Goal: Information Seeking & Learning: Check status

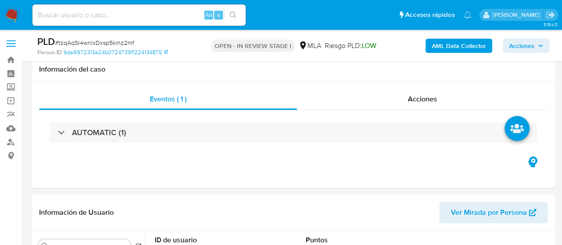
select select "10"
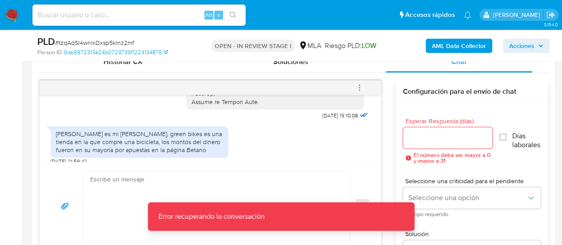
scroll to position [978, 0]
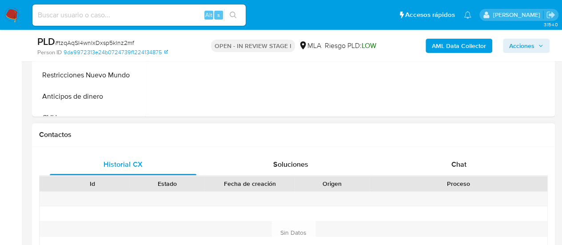
scroll to position [356, 0]
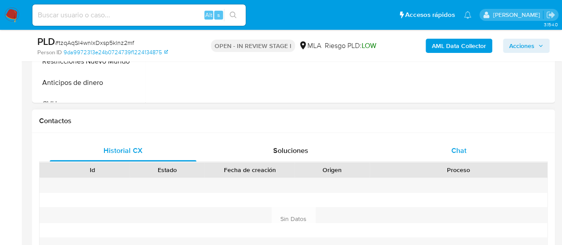
click at [443, 152] on div "Chat" at bounding box center [459, 150] width 147 height 21
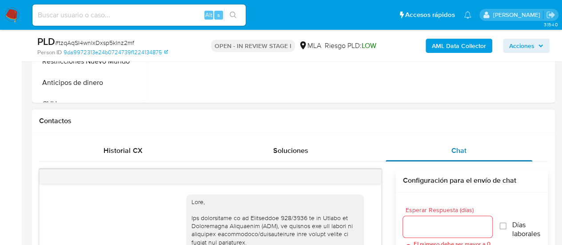
select select "10"
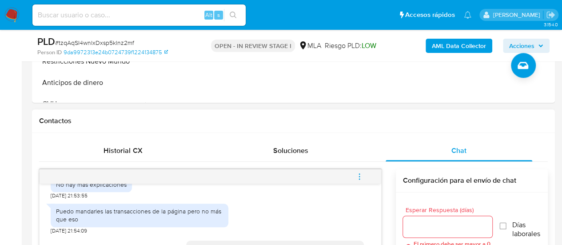
scroll to position [509, 0]
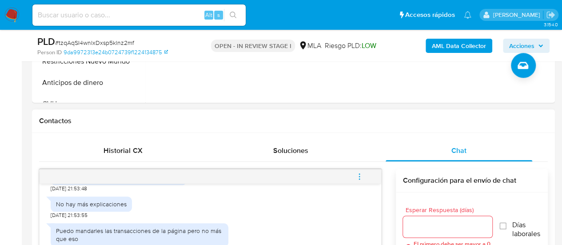
drag, startPoint x: 55, startPoint y: 192, endPoint x: 180, endPoint y: 196, distance: 124.5
click at [180, 184] on div "Son montos que gane en apuestas en Betano" at bounding box center [119, 176] width 136 height 15
copy div "Son montos que gane en apuestas en Betano"
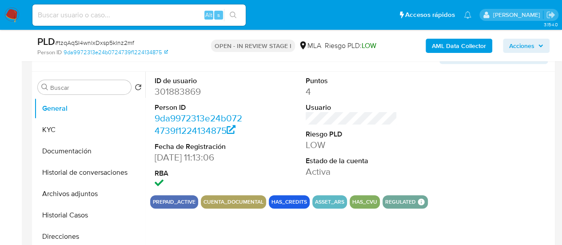
scroll to position [178, 0]
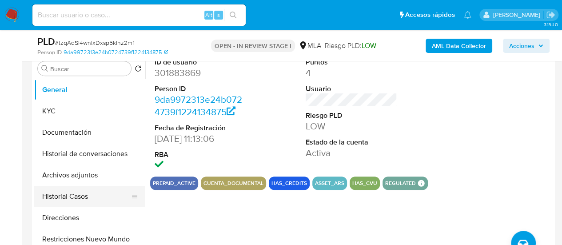
click at [67, 196] on button "Historial Casos" at bounding box center [86, 196] width 104 height 21
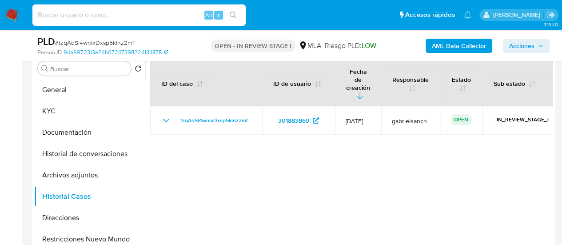
click at [86, 19] on input at bounding box center [138, 15] width 213 height 12
paste input "XSwzj1nJh9XfPKXewBjSejPW"
type input "XSwzj1nJh9XfPKXewBjSejPW"
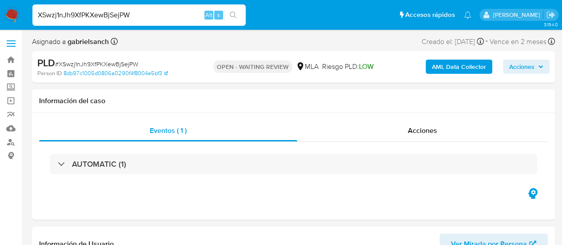
select select "10"
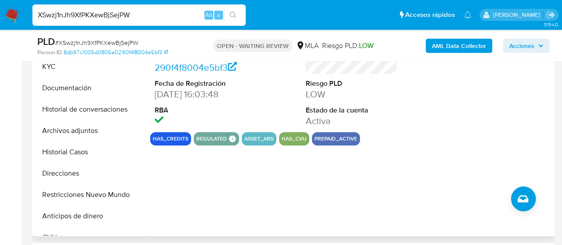
scroll to position [356, 0]
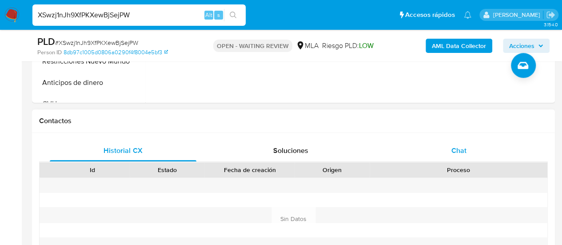
click at [452, 149] on span "Chat" at bounding box center [459, 150] width 15 height 10
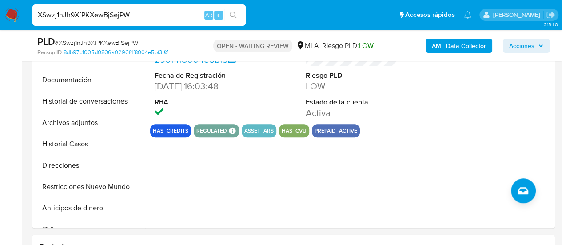
scroll to position [178, 0]
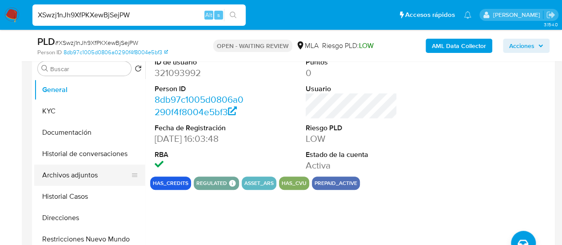
click at [55, 170] on button "Archivos adjuntos" at bounding box center [86, 174] width 104 height 21
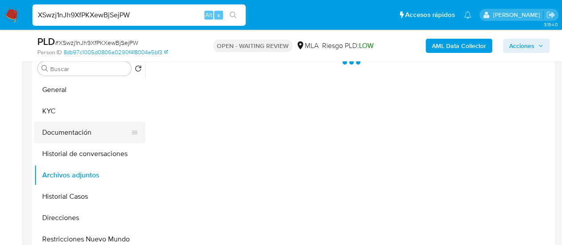
click at [71, 124] on button "Documentación" at bounding box center [86, 132] width 104 height 21
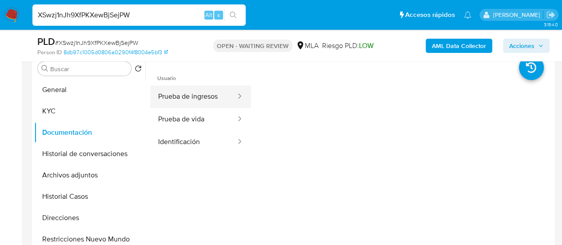
click at [189, 98] on button "Prueba de ingresos" at bounding box center [193, 96] width 87 height 23
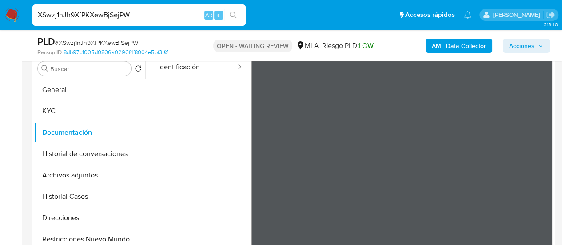
scroll to position [44, 0]
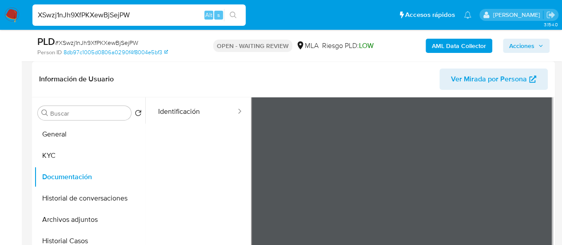
scroll to position [0, 0]
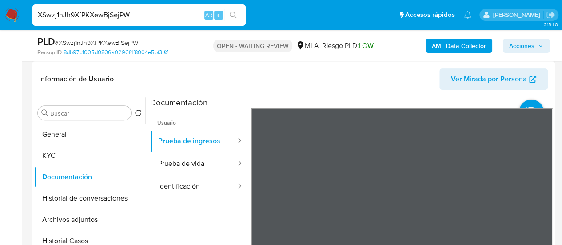
click at [323, 72] on div "Información de Usuario Ver Mirada por Persona Buscar Volver al orden por defect…" at bounding box center [293, 193] width 523 height 264
click at [434, 104] on section at bounding box center [351, 245] width 403 height 296
click at [455, 88] on div "Información de Usuario Ver Mirada por Persona Buscar Volver al orden por defect…" at bounding box center [293, 193] width 523 height 264
click at [96, 13] on input "XSwzj1nJh9XfPKXewBjSejPW" at bounding box center [138, 15] width 213 height 12
click at [96, 12] on input "XSwzj1nJh9XfPKXewBjSejPW" at bounding box center [138, 15] width 213 height 12
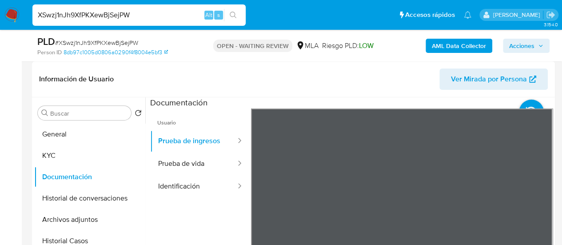
paste input "rhG6WRveyzKaE4XrOzNQzbvV"
type input "rhG6WRveyzKaE4XrOzNQzbvV"
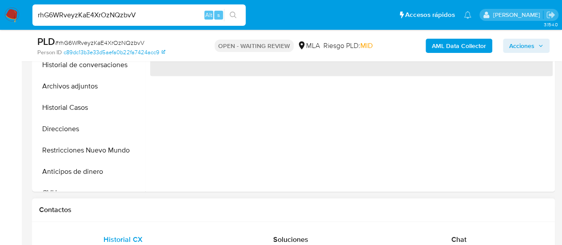
scroll to position [356, 0]
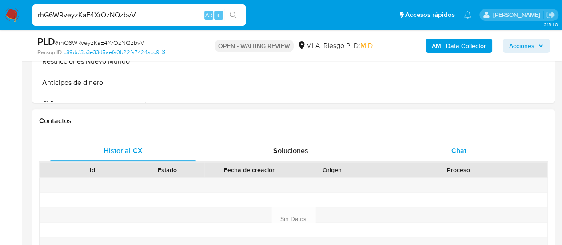
click at [468, 144] on div "Chat" at bounding box center [459, 150] width 147 height 21
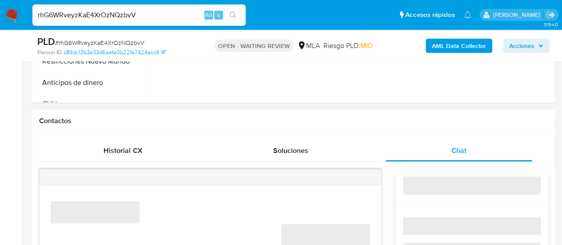
select select "10"
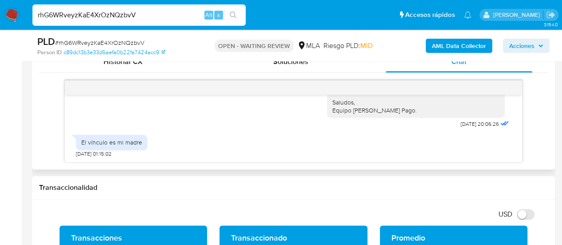
scroll to position [907, 0]
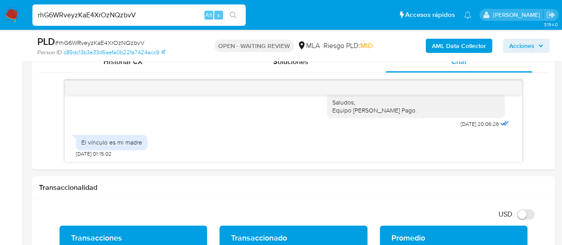
click at [98, 12] on input "rhG6WRveyzKaE4XrOzNQzbvV" at bounding box center [138, 15] width 213 height 12
paste input "VFs99jVnIcTFNoCfAN8vwXdc"
type input "VFs99jVnIcTFNoCfAN8vwXdc"
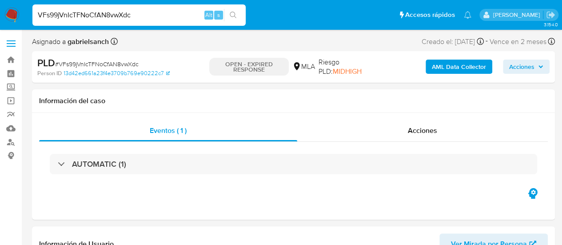
select select "10"
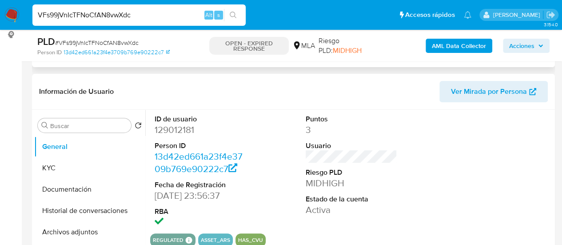
scroll to position [133, 0]
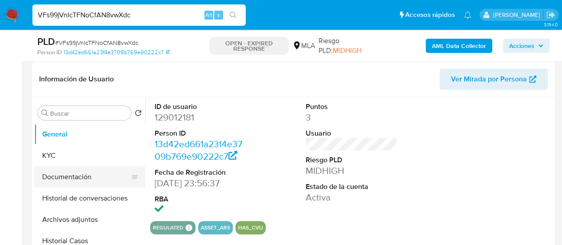
drag, startPoint x: 68, startPoint y: 180, endPoint x: 93, endPoint y: 176, distance: 25.1
click at [68, 180] on button "Documentación" at bounding box center [86, 176] width 104 height 21
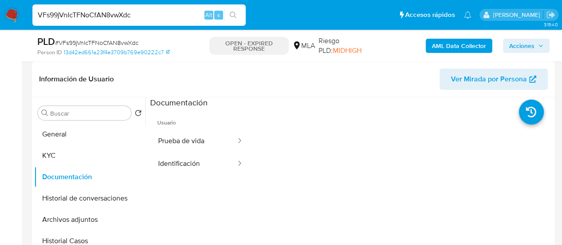
scroll to position [178, 0]
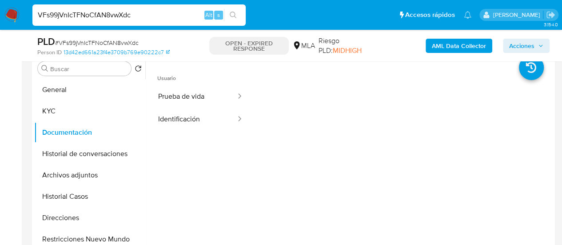
click at [83, 18] on input "VFs99jVnIcTFNoCfAN8vwXdc" at bounding box center [138, 15] width 213 height 12
paste input "PFaJLwI6nz19m3o4MB02dJKD"
type input "PFaJLwI6nz19m3o4MB02dJKD"
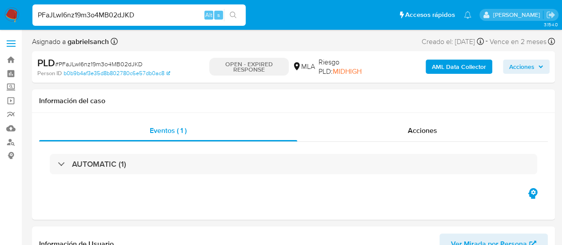
select select "10"
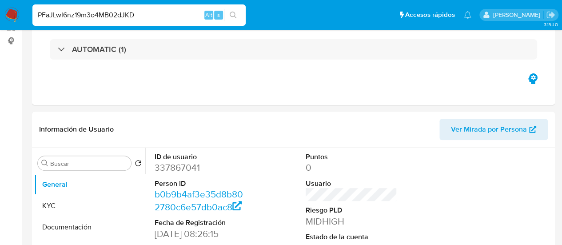
scroll to position [311, 0]
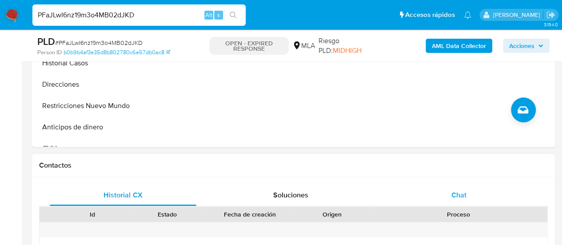
click at [482, 192] on div "Chat" at bounding box center [459, 194] width 147 height 21
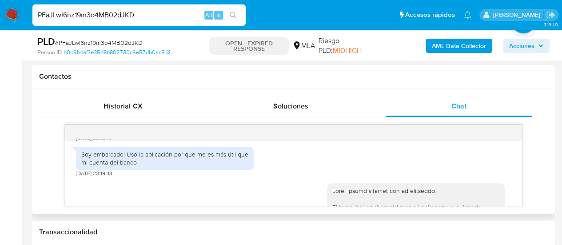
scroll to position [570, 0]
click at [103, 17] on input "PFaJLwI6nz19m3o4MB02dJKD" at bounding box center [138, 15] width 213 height 12
paste input "sPtmaNm4MJm49CifzgghpXeB"
type input "sPtmaNm4MJm49CifzgghpXeB"
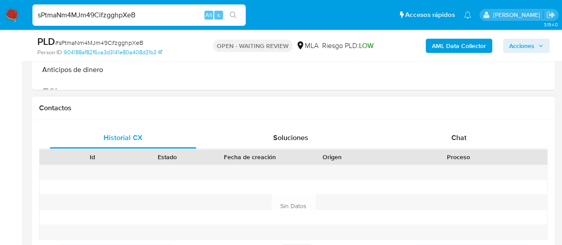
scroll to position [400, 0]
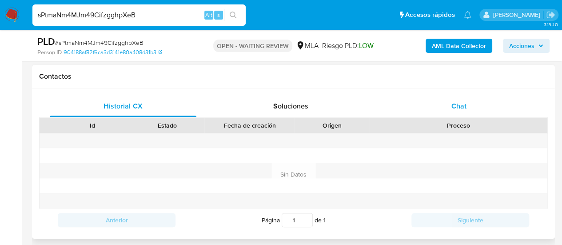
click at [443, 112] on div "Chat" at bounding box center [459, 106] width 147 height 21
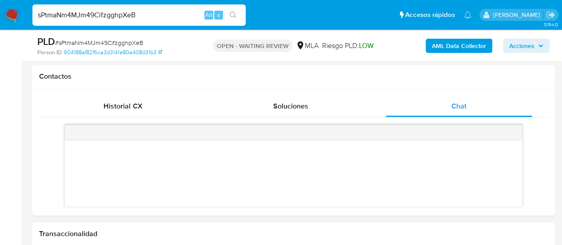
select select "10"
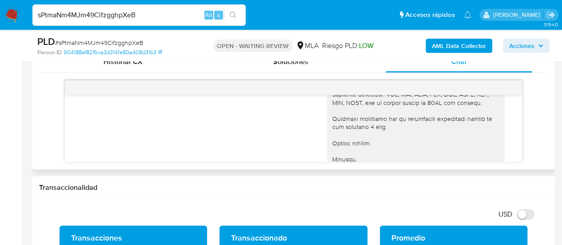
scroll to position [1144, 0]
